Goal: Task Accomplishment & Management: Manage account settings

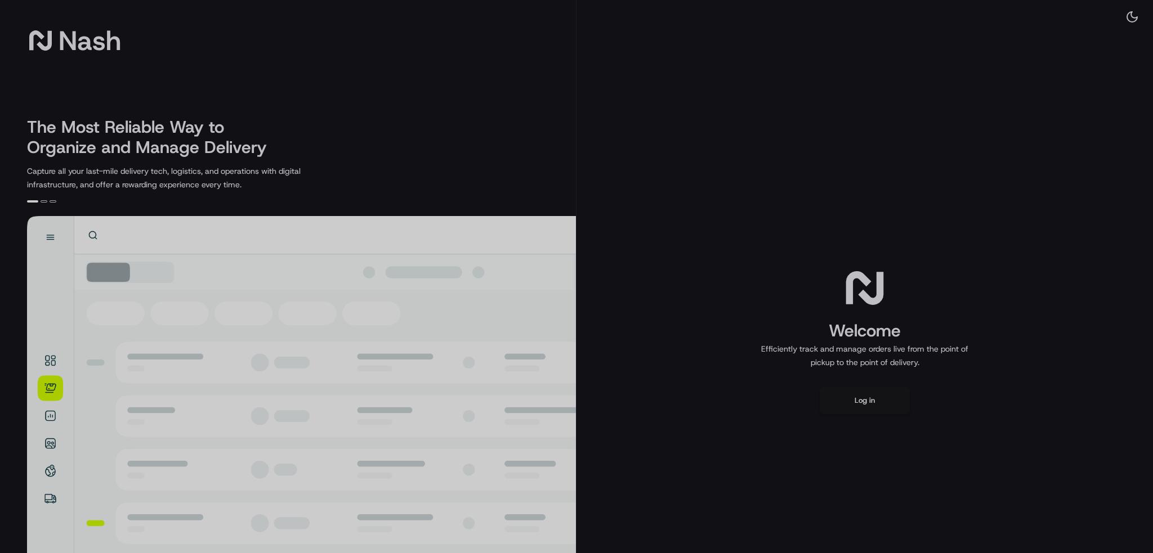
click at [804, 319] on div at bounding box center [576, 276] width 1153 height 553
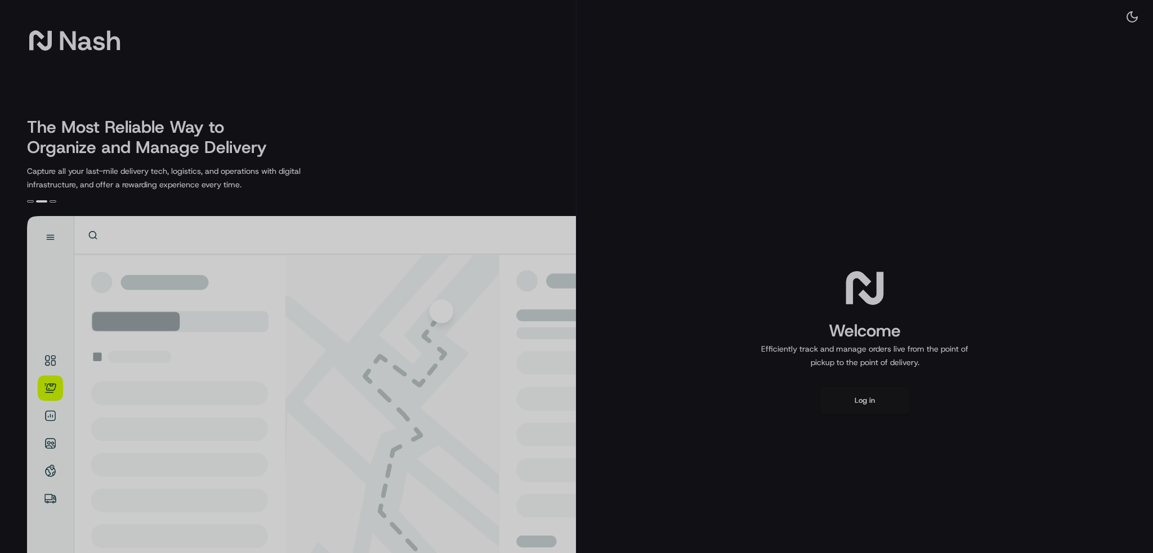
click at [801, 258] on div at bounding box center [576, 276] width 1153 height 553
click at [862, 404] on div at bounding box center [576, 276] width 1153 height 553
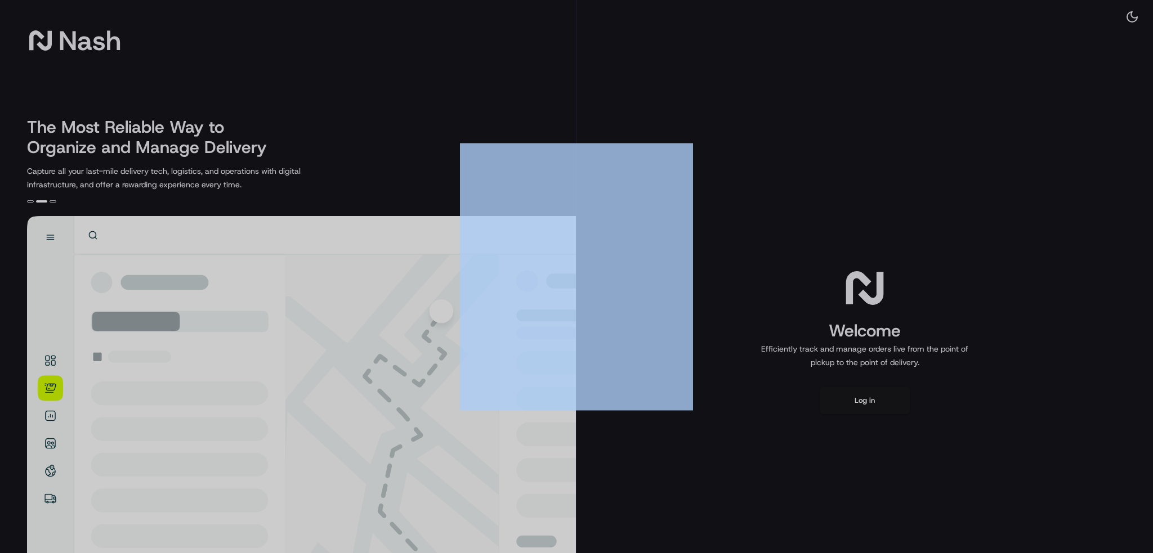
click at [862, 404] on div at bounding box center [576, 276] width 1153 height 553
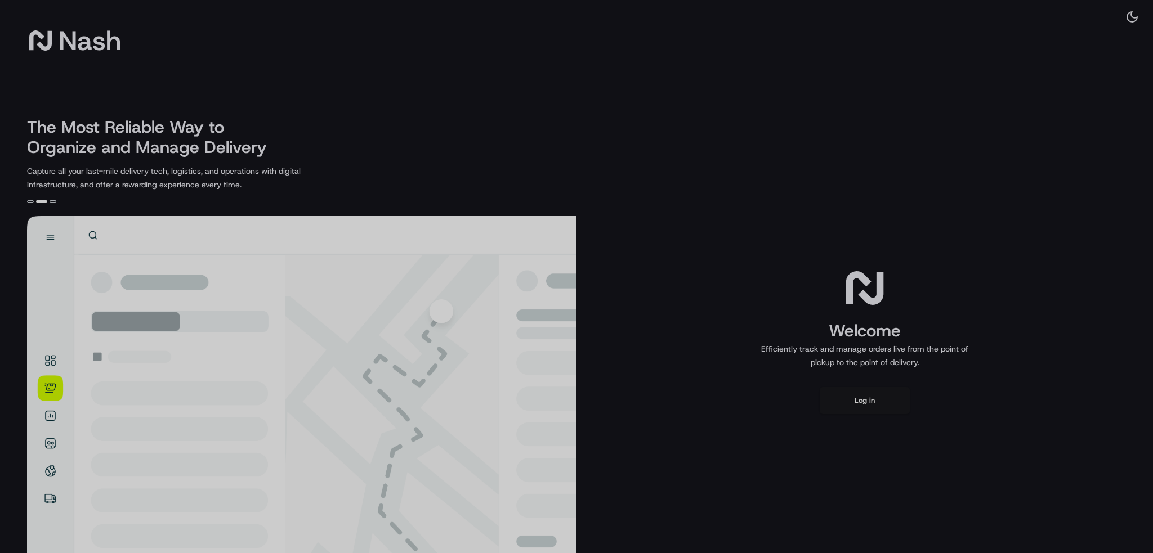
click at [860, 402] on div at bounding box center [576, 276] width 1153 height 553
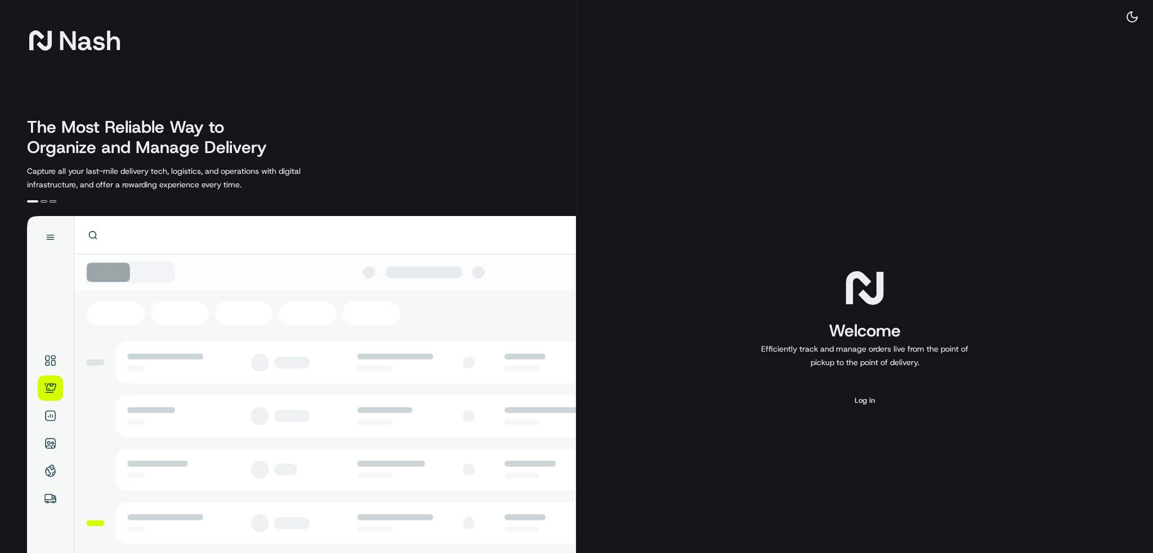
click at [882, 398] on button "Log in" at bounding box center [864, 400] width 90 height 27
